Goal: Task Accomplishment & Management: Use online tool/utility

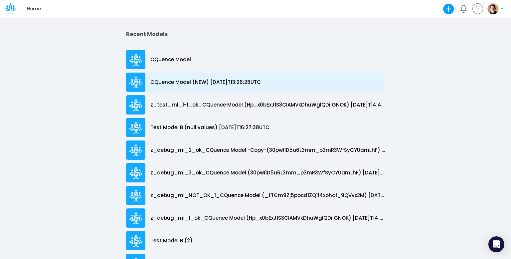
click at [181, 80] on p "CQuence Model (NEW) [DATE]T13:26:28UTC" at bounding box center [205, 82] width 110 height 8
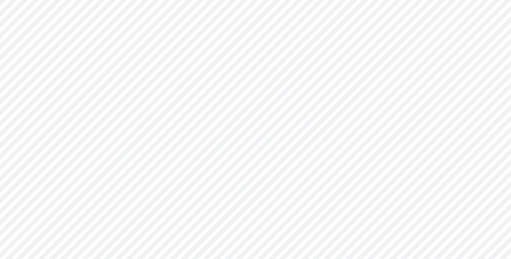
type input "Consolidated All by Month"
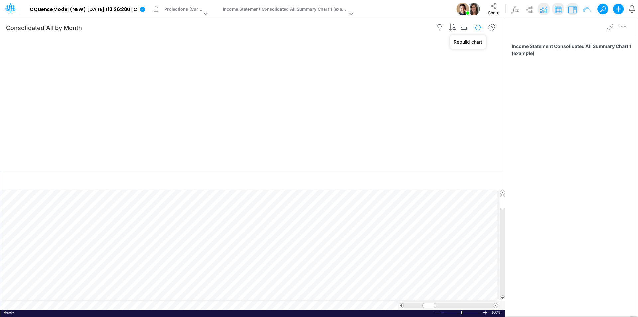
click at [478, 27] on button "button" at bounding box center [478, 28] width 16 height 12
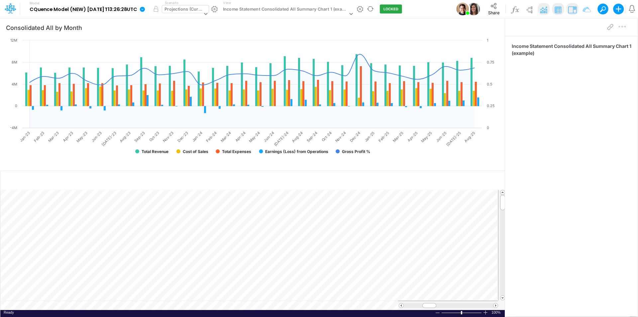
click at [199, 5] on div "Projections (Current)" at bounding box center [182, 14] width 41 height 18
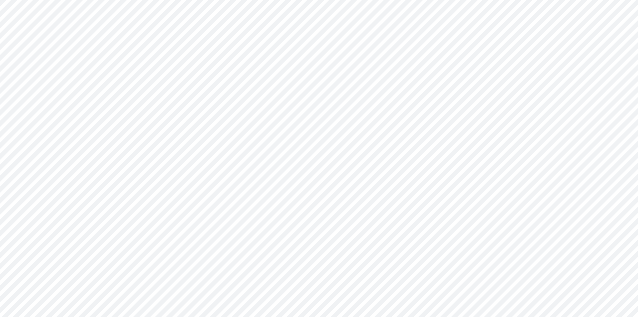
type input "Consolidated All by Month"
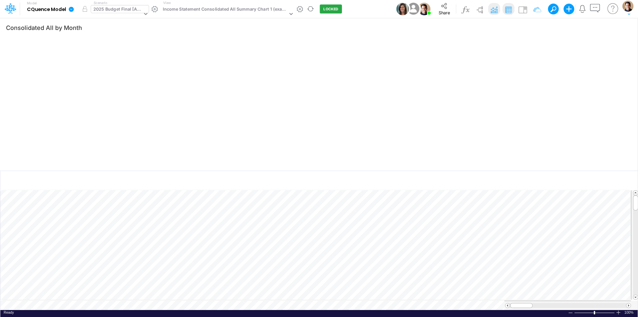
click at [118, 10] on div "2025 Budget Final [Active]" at bounding box center [117, 10] width 49 height 8
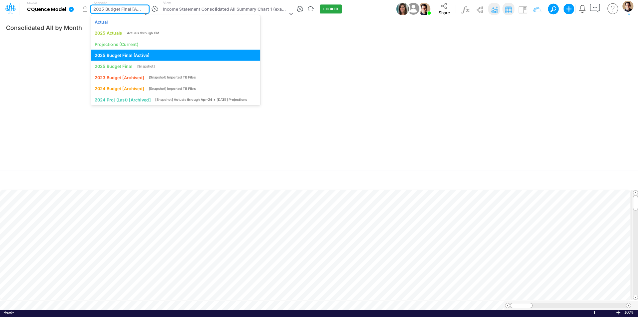
click at [118, 10] on div "2025 Budget Final [Active]" at bounding box center [117, 10] width 49 height 8
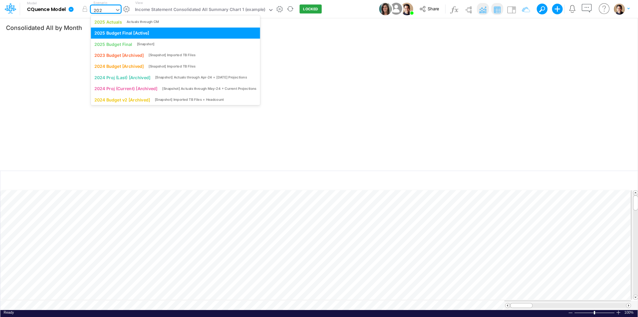
type input "2025"
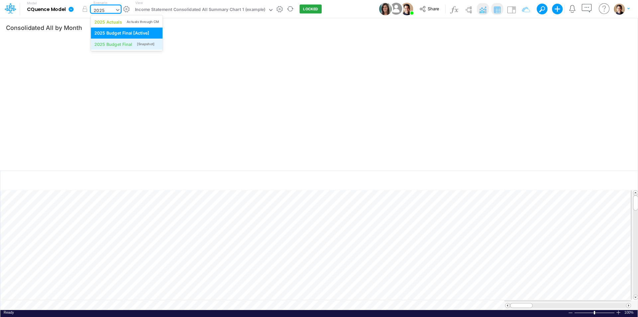
click at [142, 44] on div "[Snapshot]" at bounding box center [146, 44] width 18 height 5
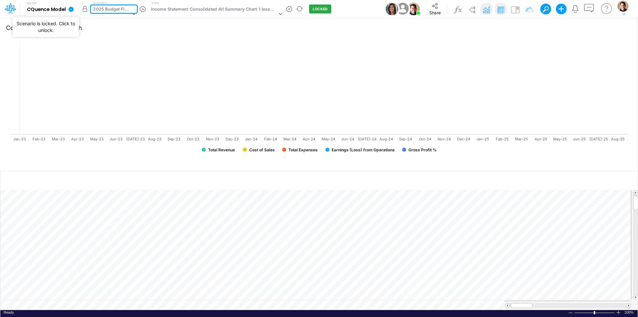
click at [82, 9] on button "button" at bounding box center [85, 9] width 12 height 12
click at [110, 7] on div "2025 Budget Final" at bounding box center [111, 10] width 37 height 8
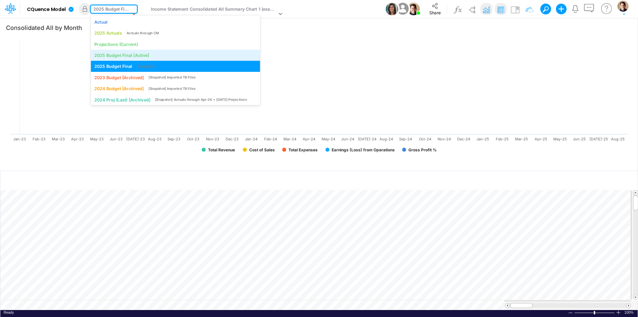
click at [125, 54] on div "2025 Budget Final [Active]" at bounding box center [121, 55] width 55 height 6
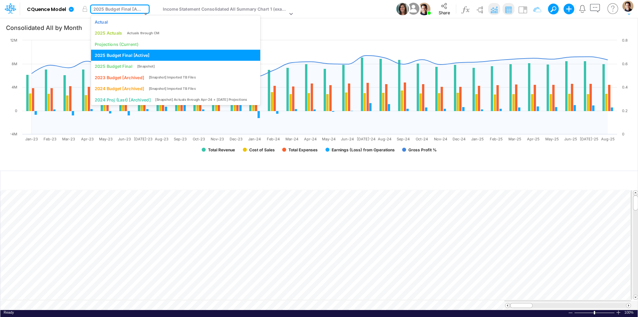
click at [124, 7] on div "2025 Budget Final [Active]" at bounding box center [117, 10] width 49 height 8
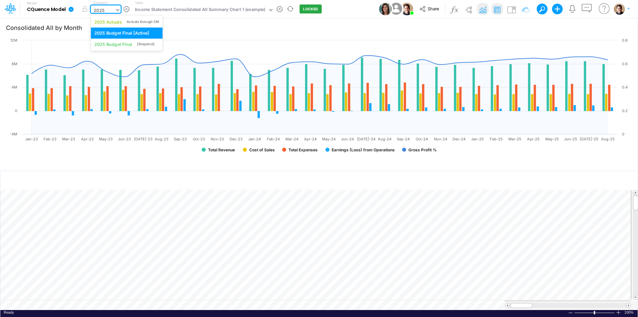
type input "2025"
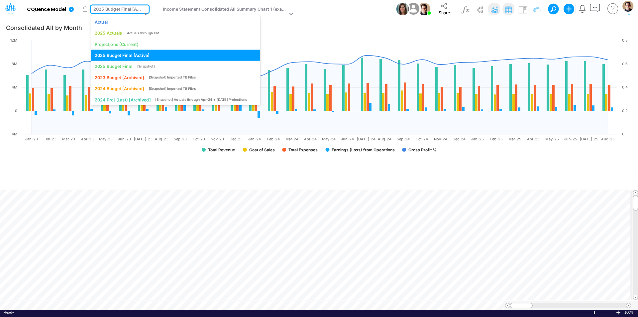
click at [129, 9] on div "2025 Budget Final [Active]" at bounding box center [117, 10] width 49 height 8
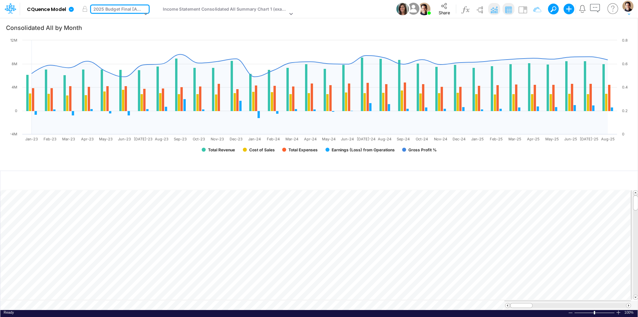
click at [113, 9] on div "2025 Budget Final [Active]" at bounding box center [117, 10] width 49 height 8
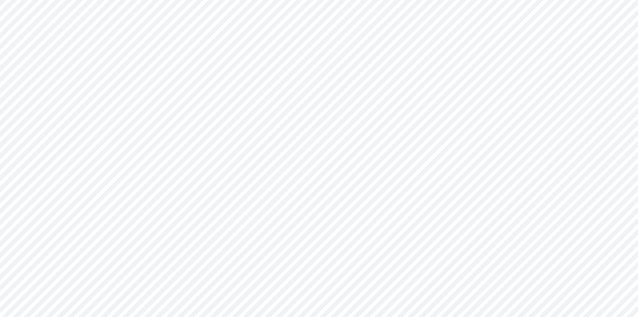
type input "Consolidated All by Month"
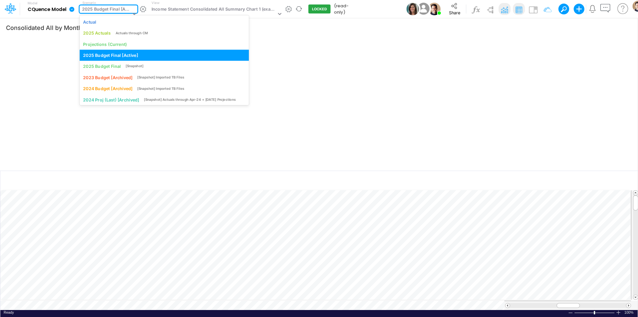
click at [118, 11] on div "2025 Budget Final [Active]" at bounding box center [106, 10] width 49 height 8
click at [104, 9] on div "2025 Budget Final [Active]" at bounding box center [106, 10] width 49 height 8
click at [113, 10] on div "2025 Budget Final [Active]" at bounding box center [106, 10] width 49 height 8
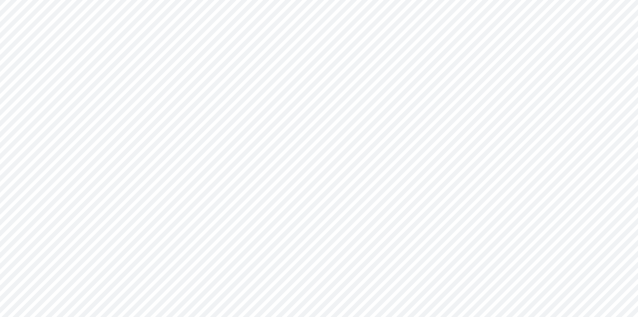
type input "Consolidated All by Month"
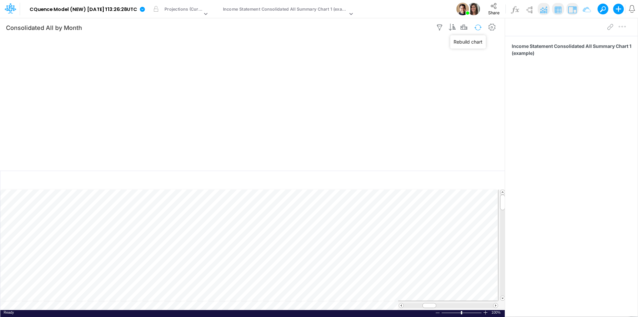
click at [478, 27] on button "button" at bounding box center [478, 28] width 16 height 12
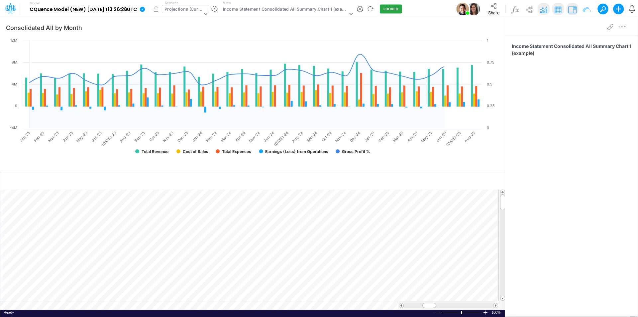
click at [200, 12] on div "Projections (Current)" at bounding box center [184, 10] width 38 height 8
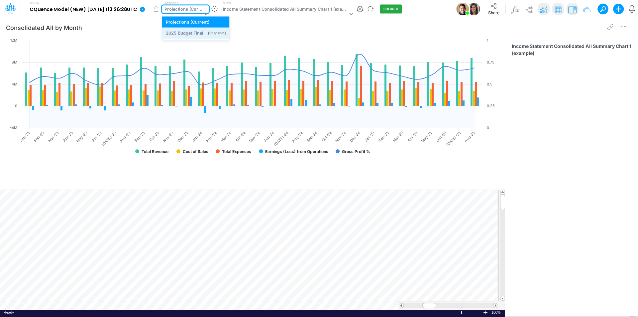
click at [199, 31] on div "2025 Budget Final" at bounding box center [185, 33] width 38 height 6
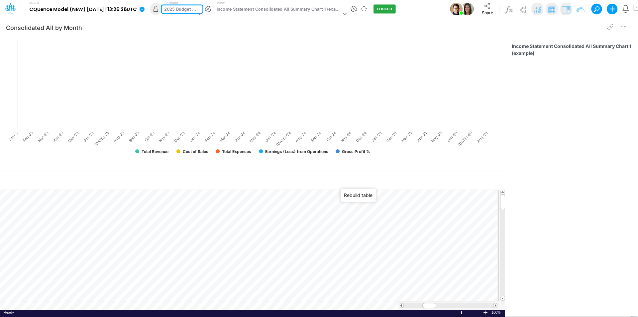
drag, startPoint x: 368, startPoint y: 179, endPoint x: 410, endPoint y: 153, distance: 49.9
click at [368, 179] on button "button" at bounding box center [368, 180] width 16 height 12
click at [479, 27] on button "button" at bounding box center [478, 28] width 16 height 12
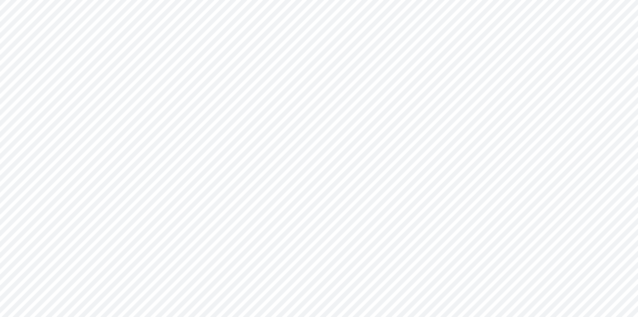
type input "Consolidated All by Month"
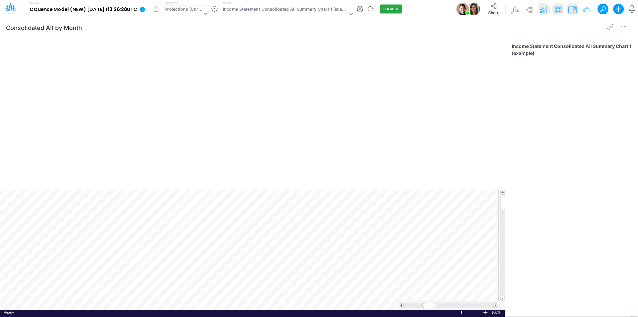
click at [192, 7] on div "Projections (Current)" at bounding box center [184, 10] width 38 height 8
click at [203, 34] on div "2025 Budget Final" at bounding box center [185, 33] width 38 height 6
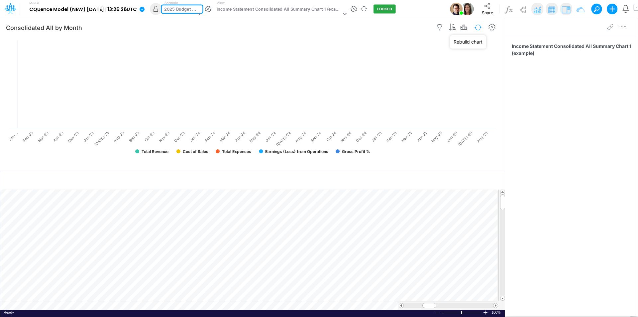
click at [479, 29] on button "button" at bounding box center [478, 28] width 16 height 12
click at [369, 182] on button "button" at bounding box center [368, 180] width 16 height 12
drag, startPoint x: 478, startPoint y: 28, endPoint x: 472, endPoint y: 39, distance: 12.4
click at [478, 28] on button "button" at bounding box center [478, 28] width 16 height 12
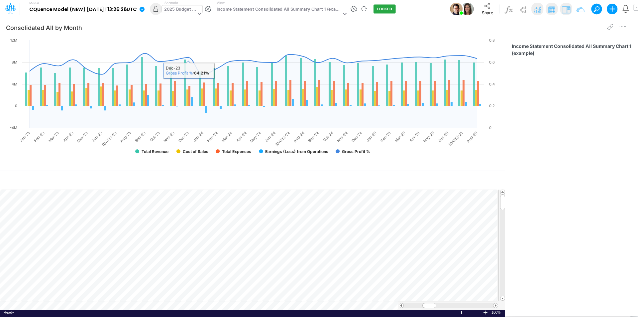
click at [192, 10] on div "2025 Budget Final" at bounding box center [180, 10] width 32 height 8
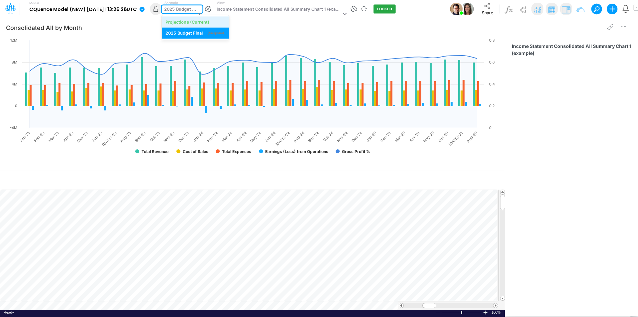
click at [199, 24] on div "Projections (Current)" at bounding box center [188, 22] width 44 height 6
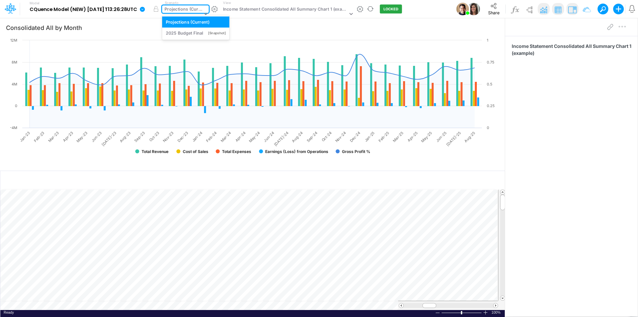
click at [200, 8] on div "Projections (Current)" at bounding box center [184, 10] width 38 height 8
click at [196, 34] on div "2025 Budget Final" at bounding box center [185, 33] width 38 height 6
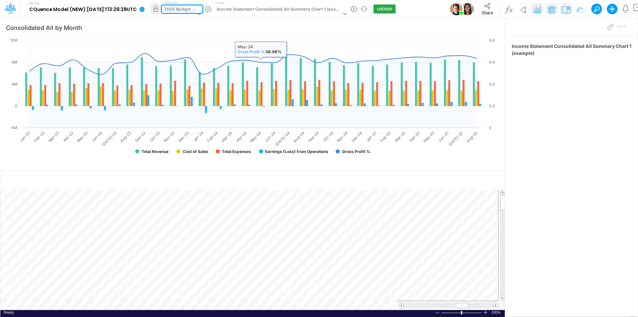
click at [194, 8] on div "2025 Budget Final" at bounding box center [180, 10] width 32 height 8
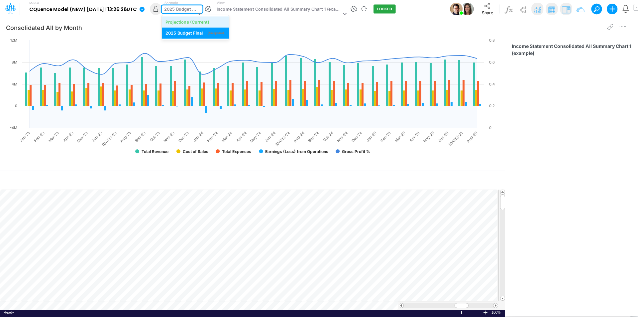
click at [195, 20] on div "Projections (Current)" at bounding box center [188, 22] width 44 height 6
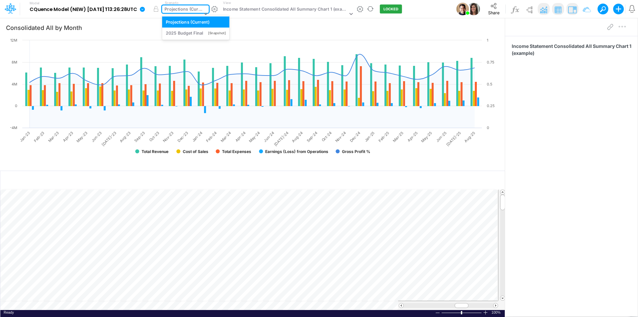
click at [195, 7] on div "Projections (Current)" at bounding box center [184, 10] width 38 height 8
click at [197, 33] on div "2025 Budget Final" at bounding box center [185, 33] width 38 height 6
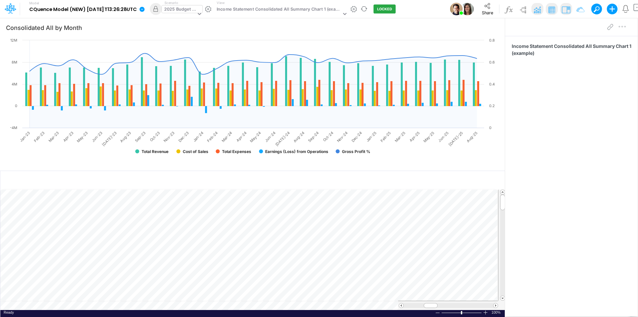
click at [195, 11] on div "2025 Budget Final" at bounding box center [180, 10] width 32 height 8
click at [192, 11] on div "2025 Budget Final" at bounding box center [180, 10] width 32 height 8
